Goal: Information Seeking & Learning: Learn about a topic

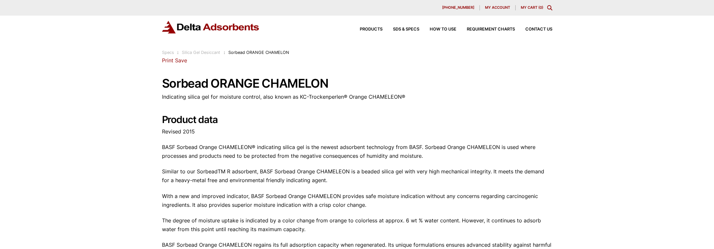
click at [366, 33] on div "Products SDS & SPECS How to Use Requirement Charts Contact Us" at bounding box center [451, 29] width 208 height 9
click at [368, 29] on span "Products" at bounding box center [371, 29] width 23 height 4
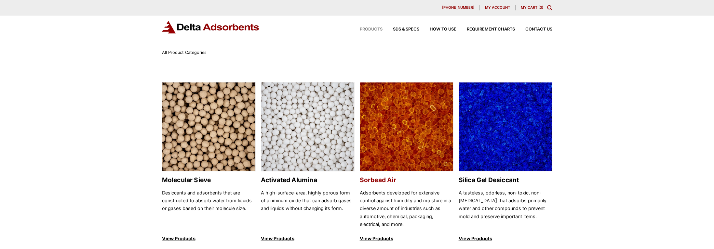
click at [403, 131] on img at bounding box center [406, 127] width 93 height 89
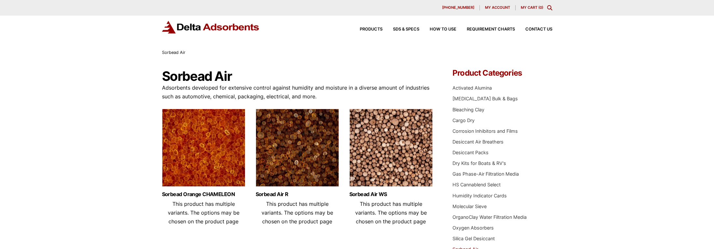
click at [222, 152] on img at bounding box center [203, 149] width 83 height 81
